Goal: Information Seeking & Learning: Learn about a topic

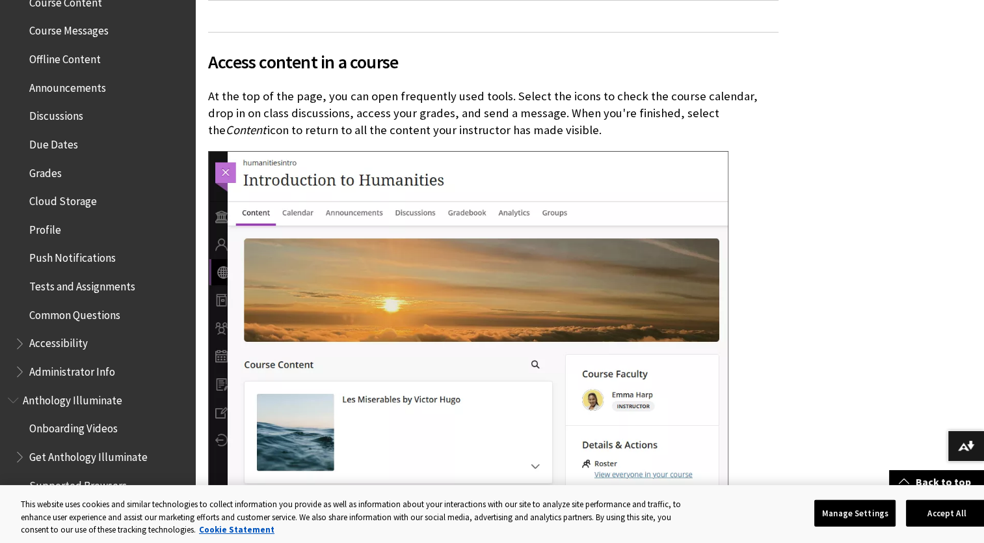
scroll to position [464, 0]
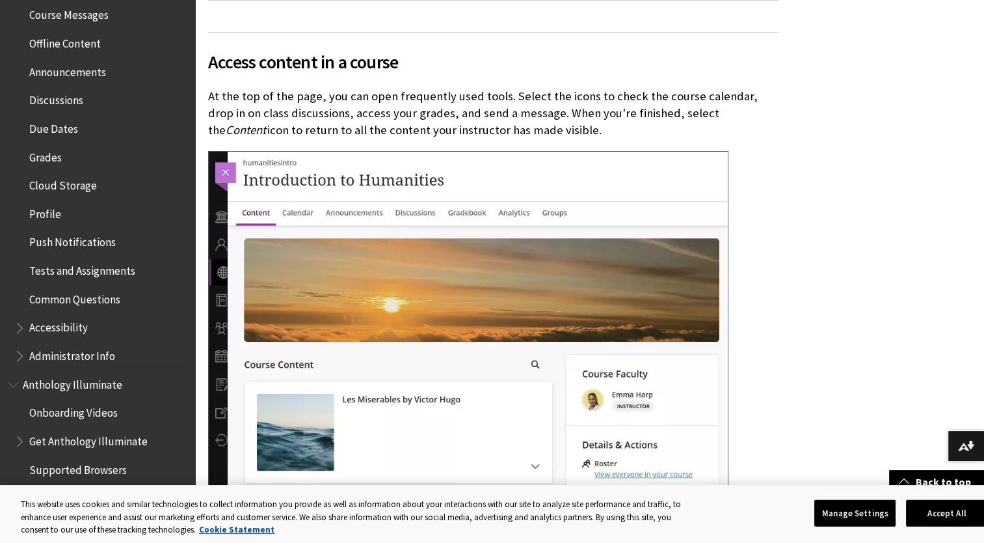
click at [62, 327] on span "Accessibility" at bounding box center [58, 326] width 59 height 18
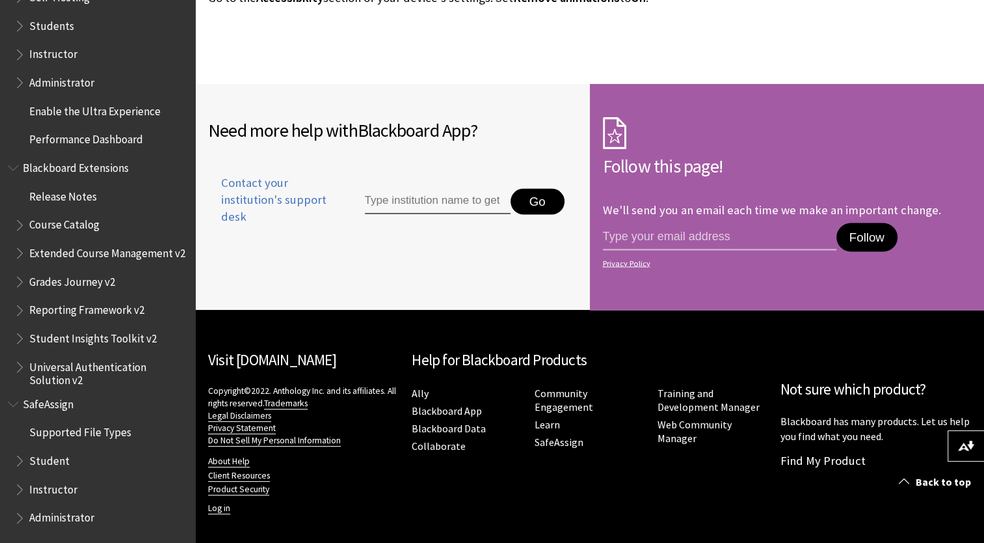
scroll to position [2371, 0]
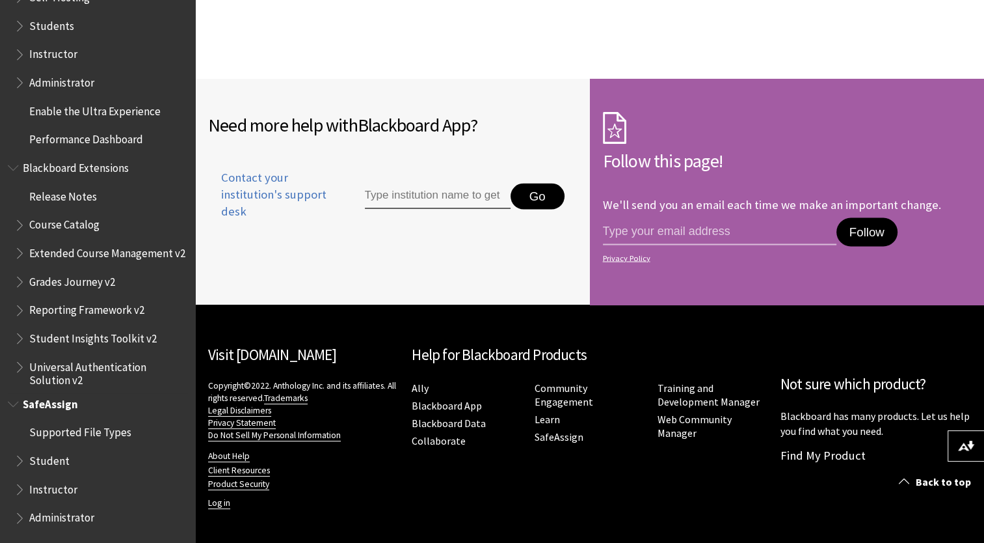
click at [13, 457] on ul "Supported File Types Student Instructor Administrator" at bounding box center [98, 475] width 180 height 107
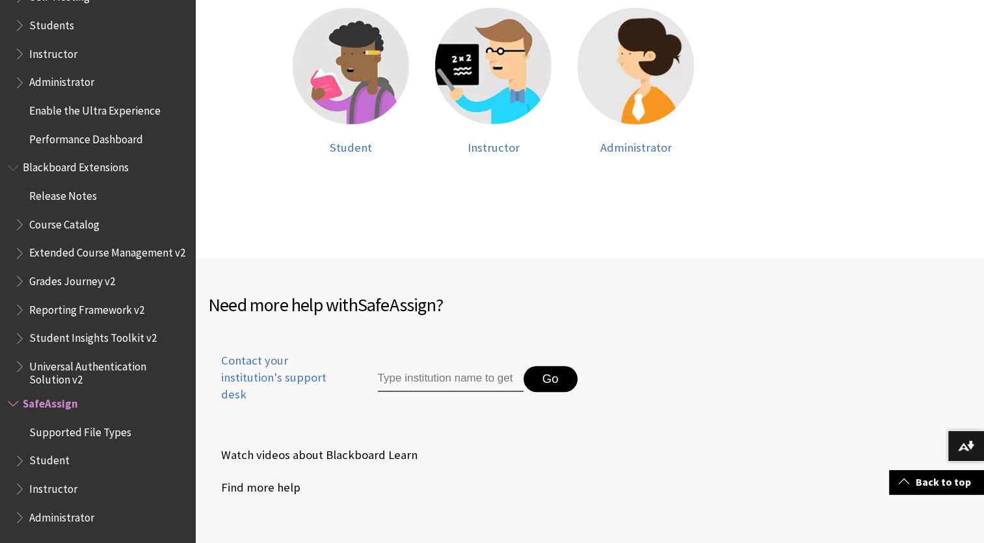
scroll to position [375, 0]
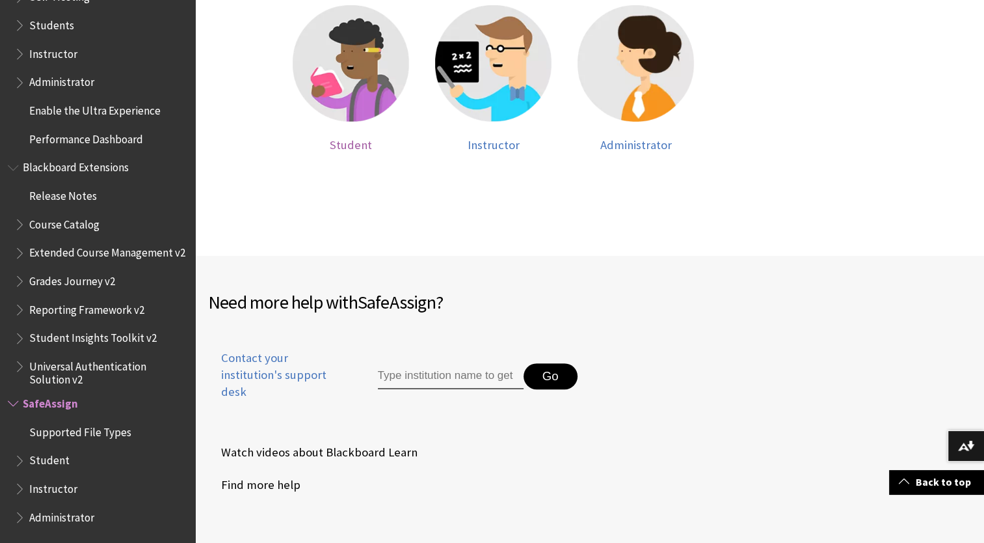
click at [355, 142] on span "Student" at bounding box center [351, 144] width 42 height 15
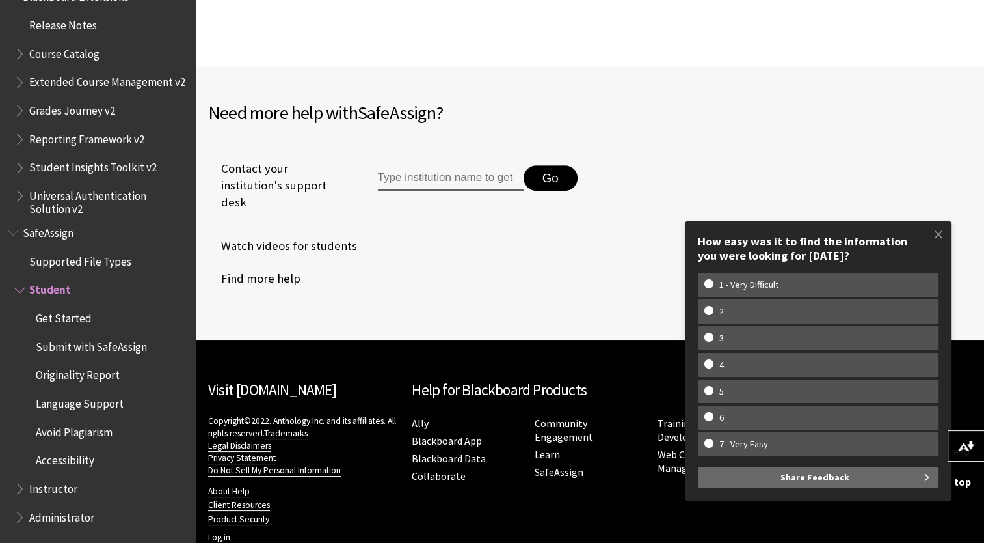
scroll to position [605, 0]
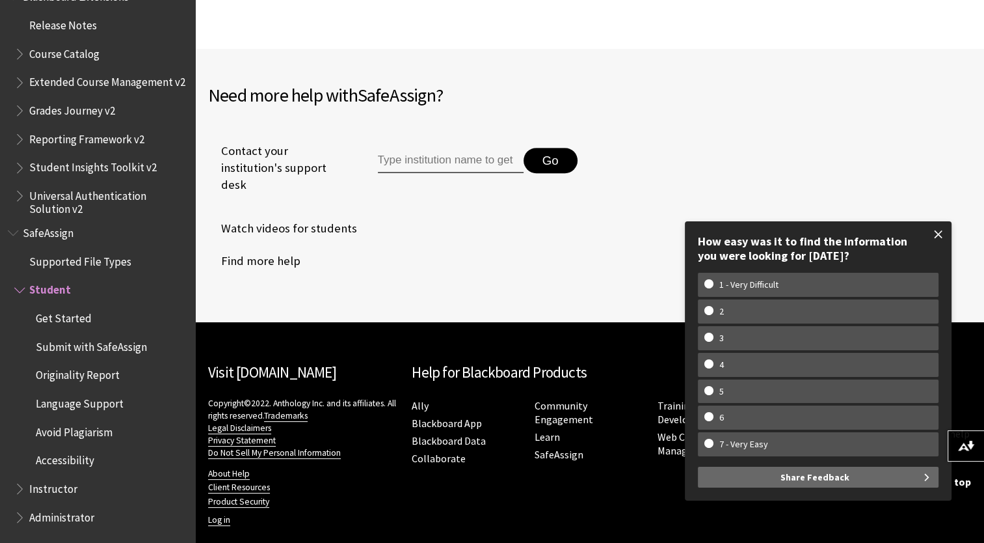
click at [939, 234] on span at bounding box center [938, 234] width 27 height 27
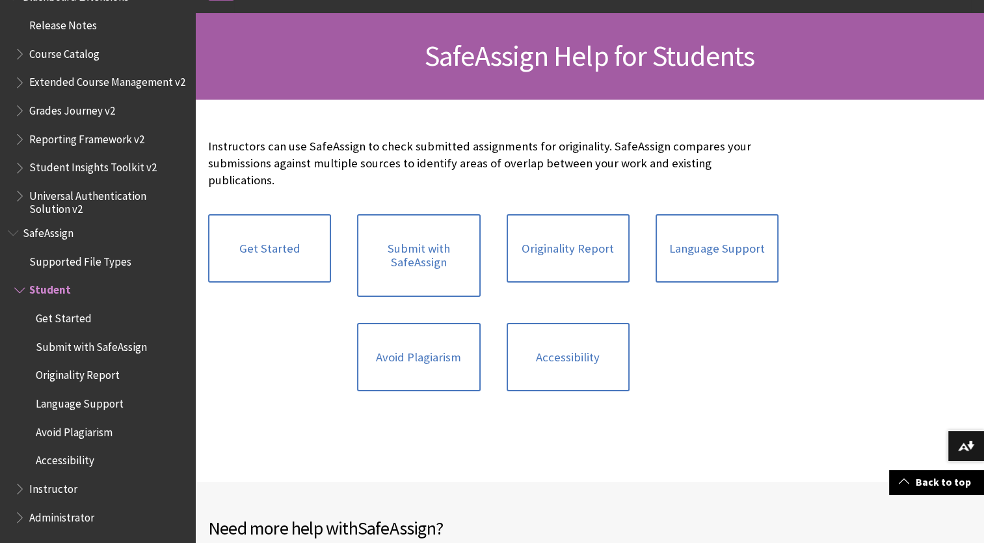
scroll to position [0, 0]
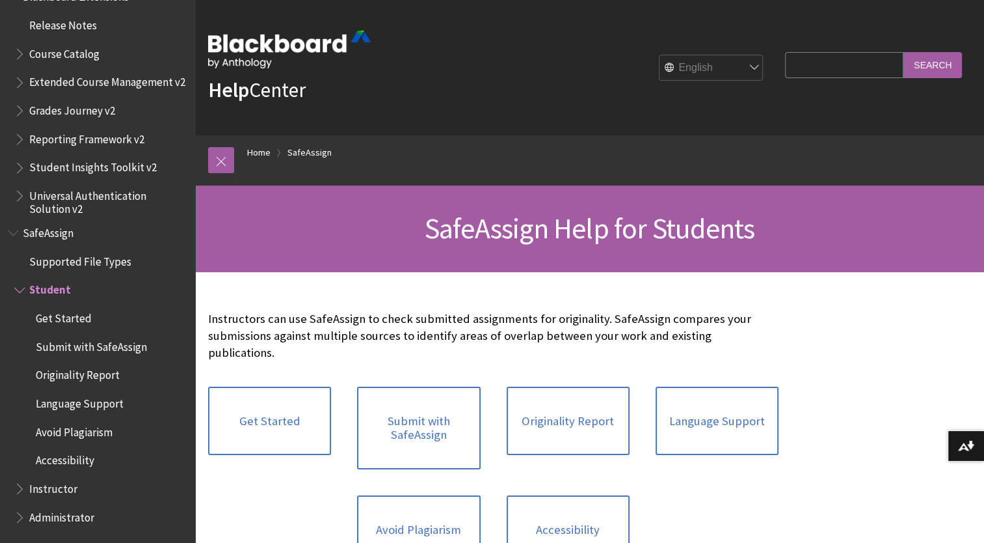
drag, startPoint x: 813, startPoint y: 59, endPoint x: 816, endPoint y: 66, distance: 7.6
click at [813, 59] on input "Search Query" at bounding box center [844, 64] width 118 height 25
type input "drop class"
click at [904, 52] on input "Search" at bounding box center [933, 64] width 59 height 25
click at [956, 60] on input "Search" at bounding box center [933, 64] width 59 height 25
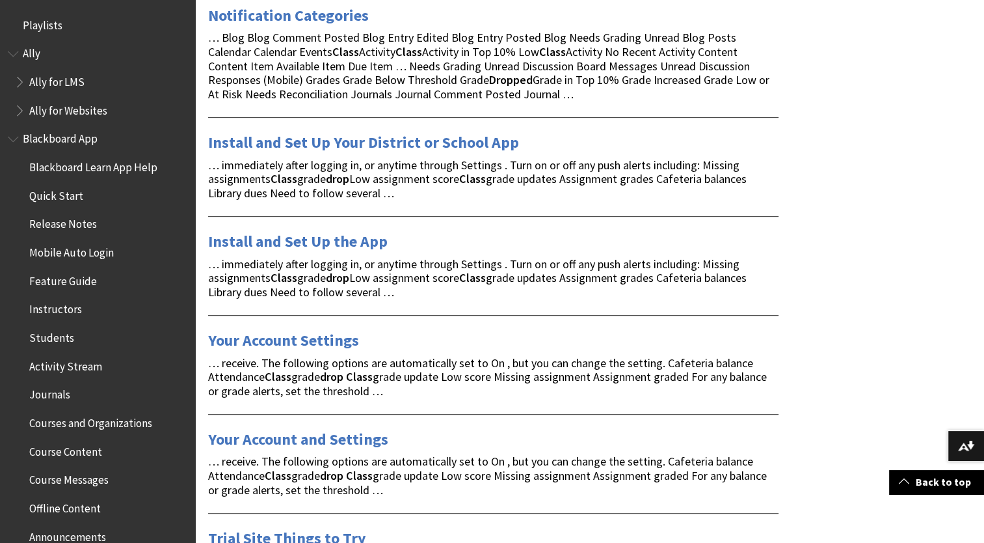
scroll to position [485, 0]
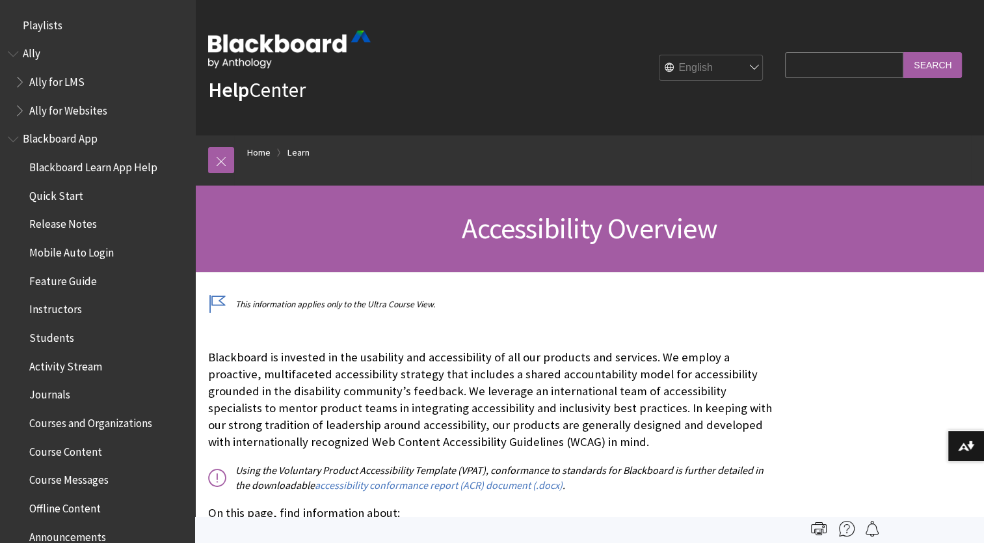
scroll to position [1131, 0]
